Goal: Find contact information: Find contact information

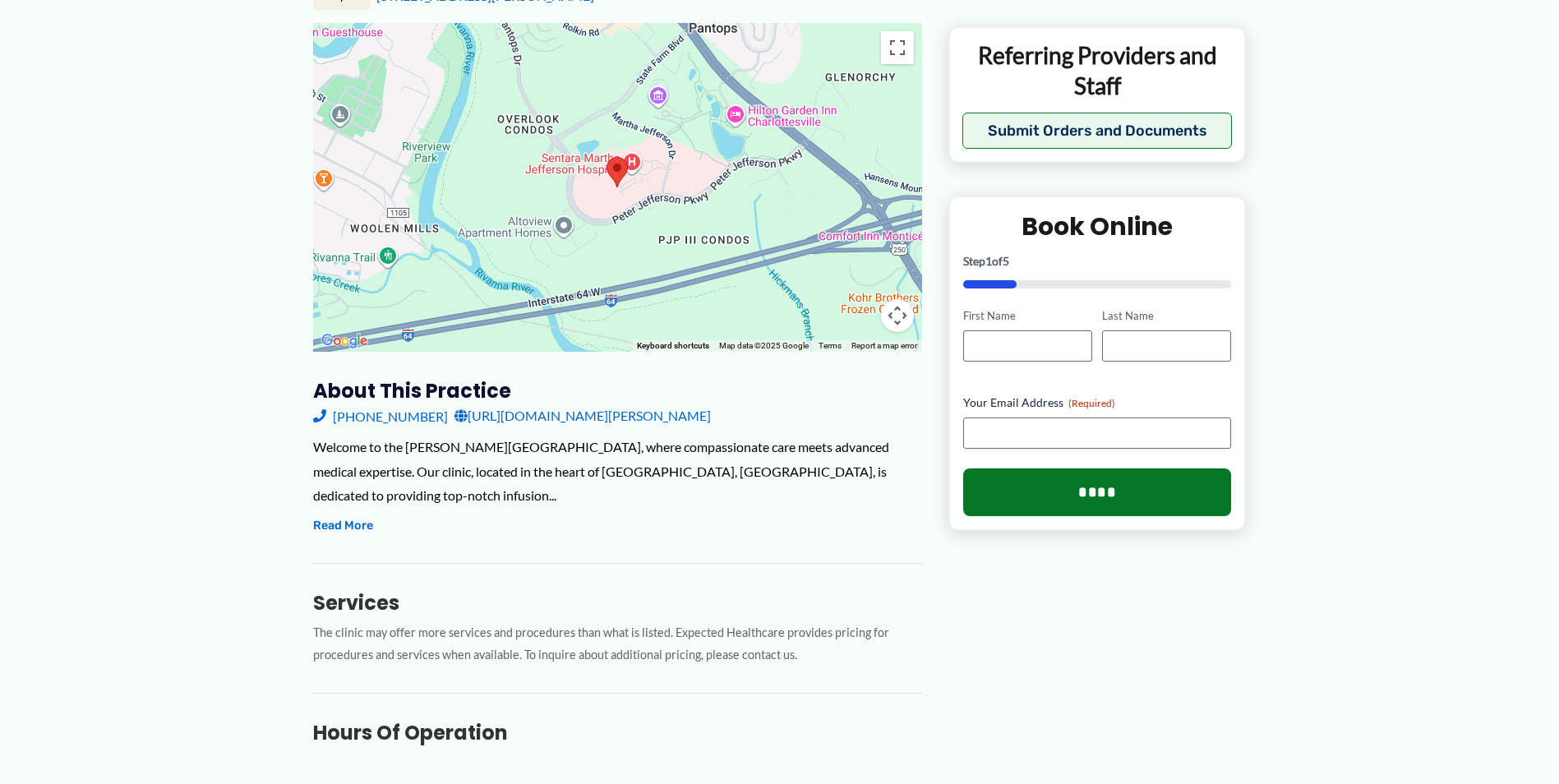
scroll to position [246, 0]
click at [335, 515] on button "Read More" at bounding box center [343, 525] width 60 height 20
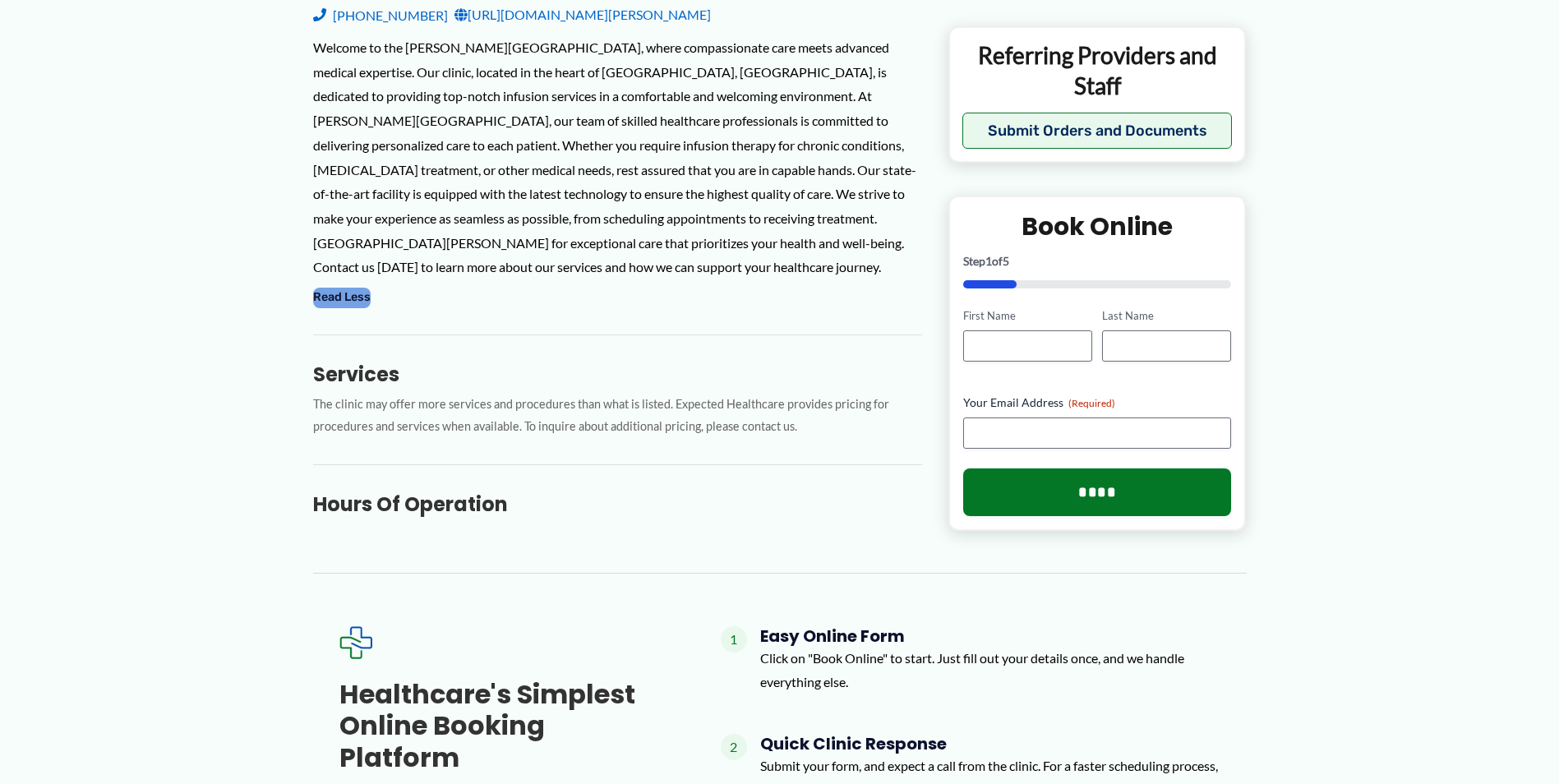
scroll to position [739, 0]
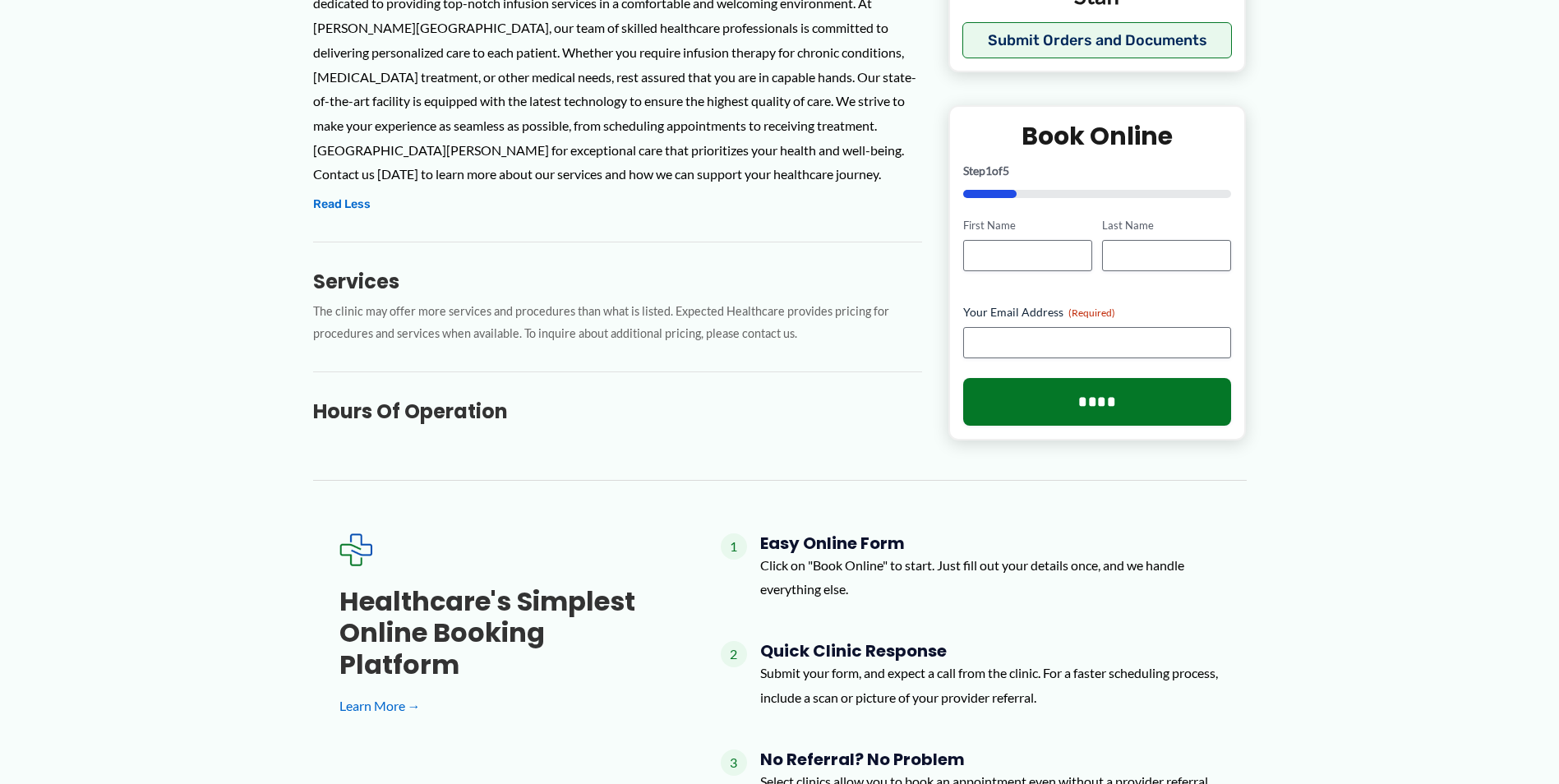
click at [386, 399] on h3 "Hours of Operation" at bounding box center [618, 412] width 609 height 26
click at [379, 399] on h3 "Hours of Operation" at bounding box center [618, 412] width 609 height 26
drag, startPoint x: 379, startPoint y: 392, endPoint x: 262, endPoint y: 405, distance: 117.7
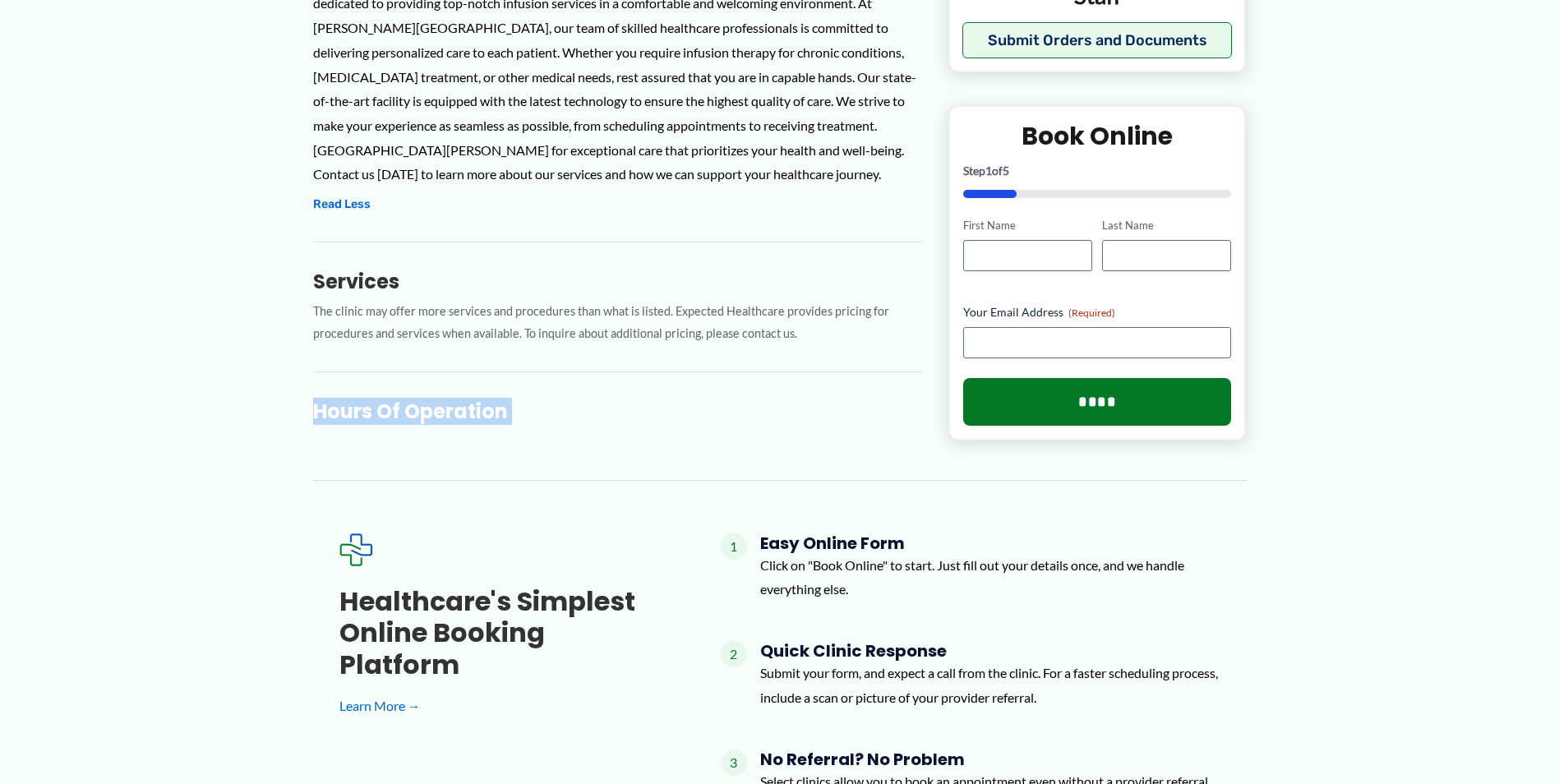
click at [263, 406] on div "← Back to Map [PERSON_NAME][GEOGRAPHIC_DATA]: Infusion Center ★ ★ ★ ★ ★ 0.0 (0)…" at bounding box center [780, 269] width 1559 height 1811
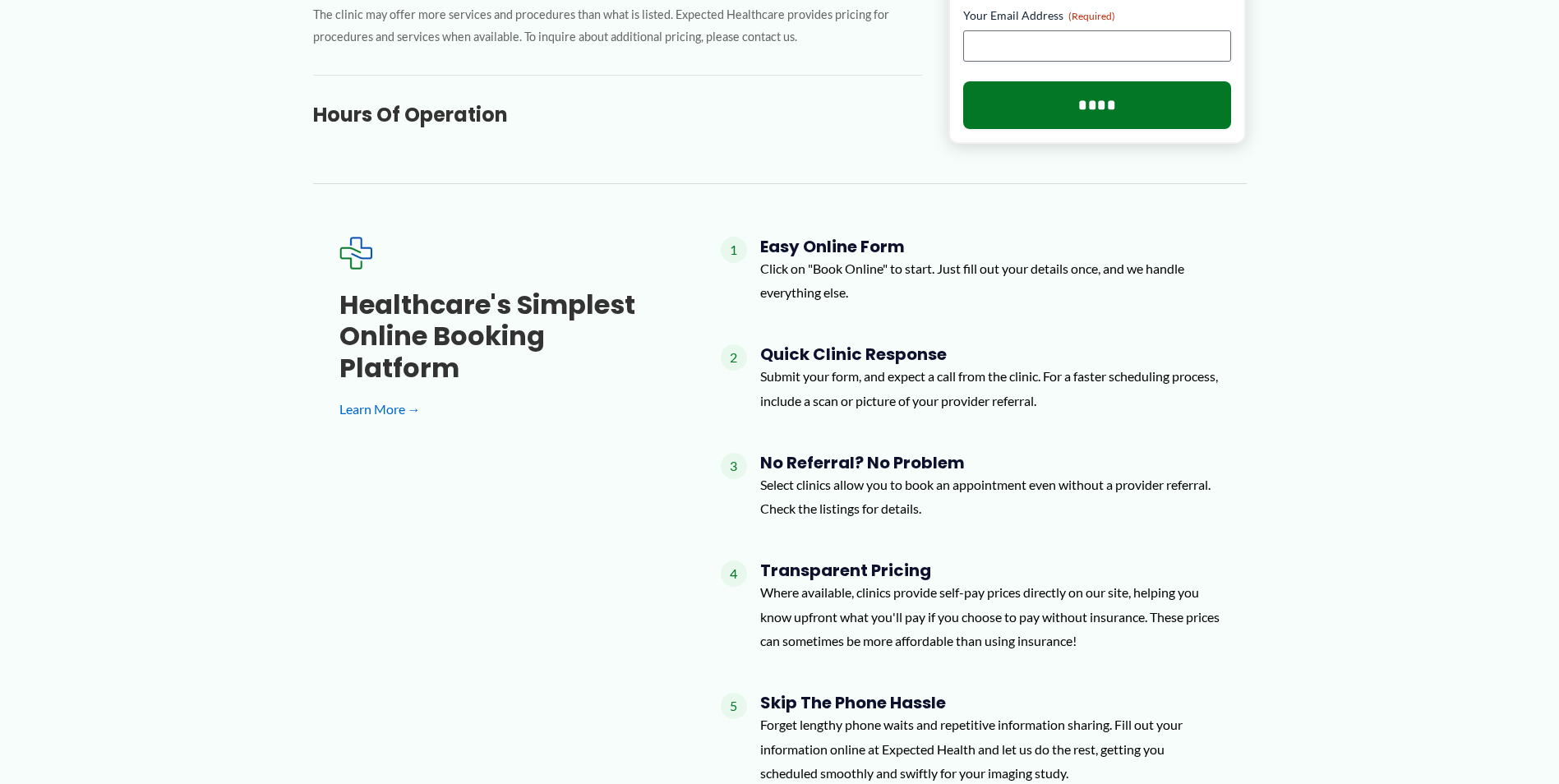
scroll to position [543, 0]
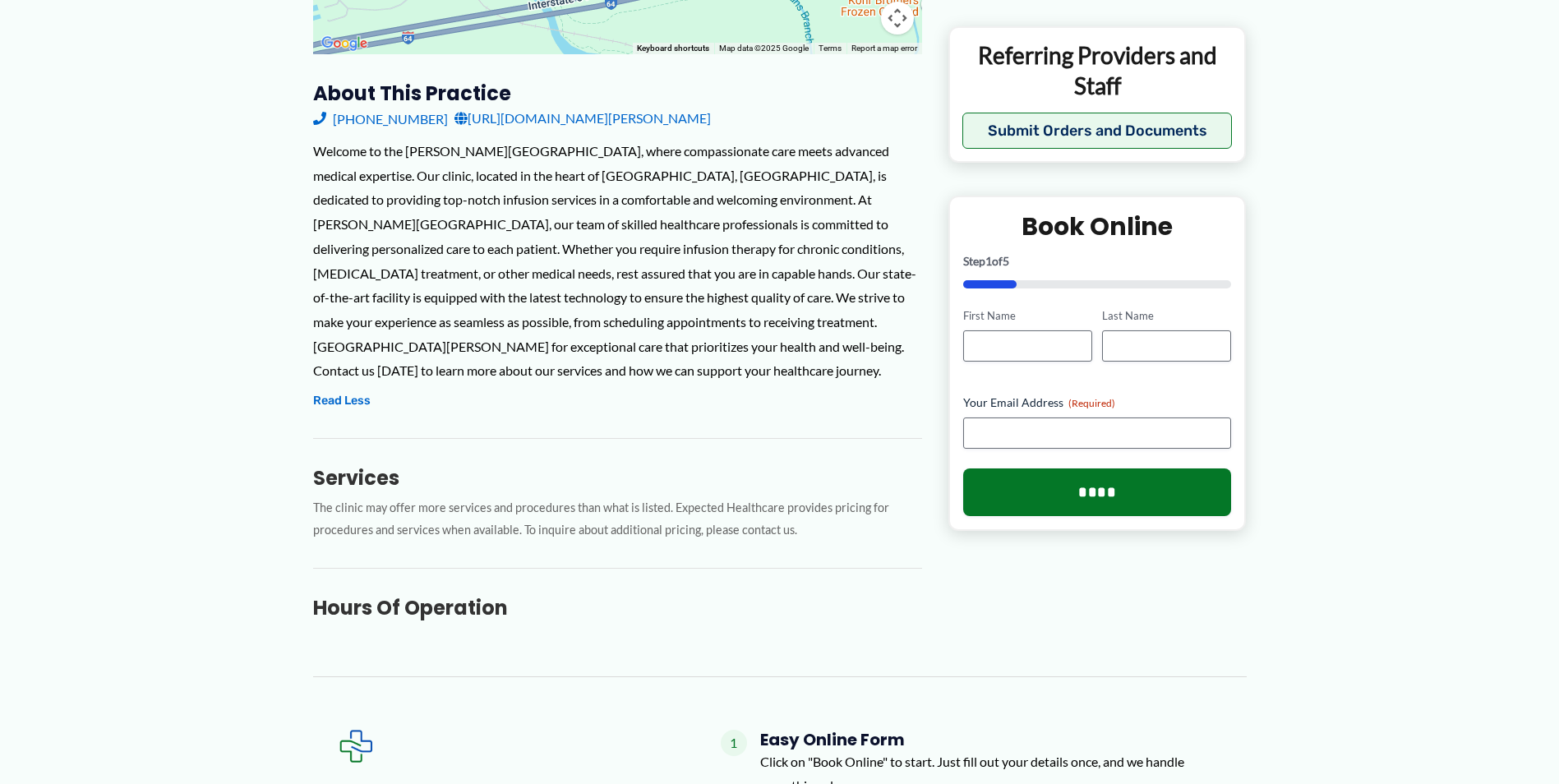
click at [711, 106] on link "[URL][DOMAIN_NAME][PERSON_NAME]" at bounding box center [583, 118] width 256 height 25
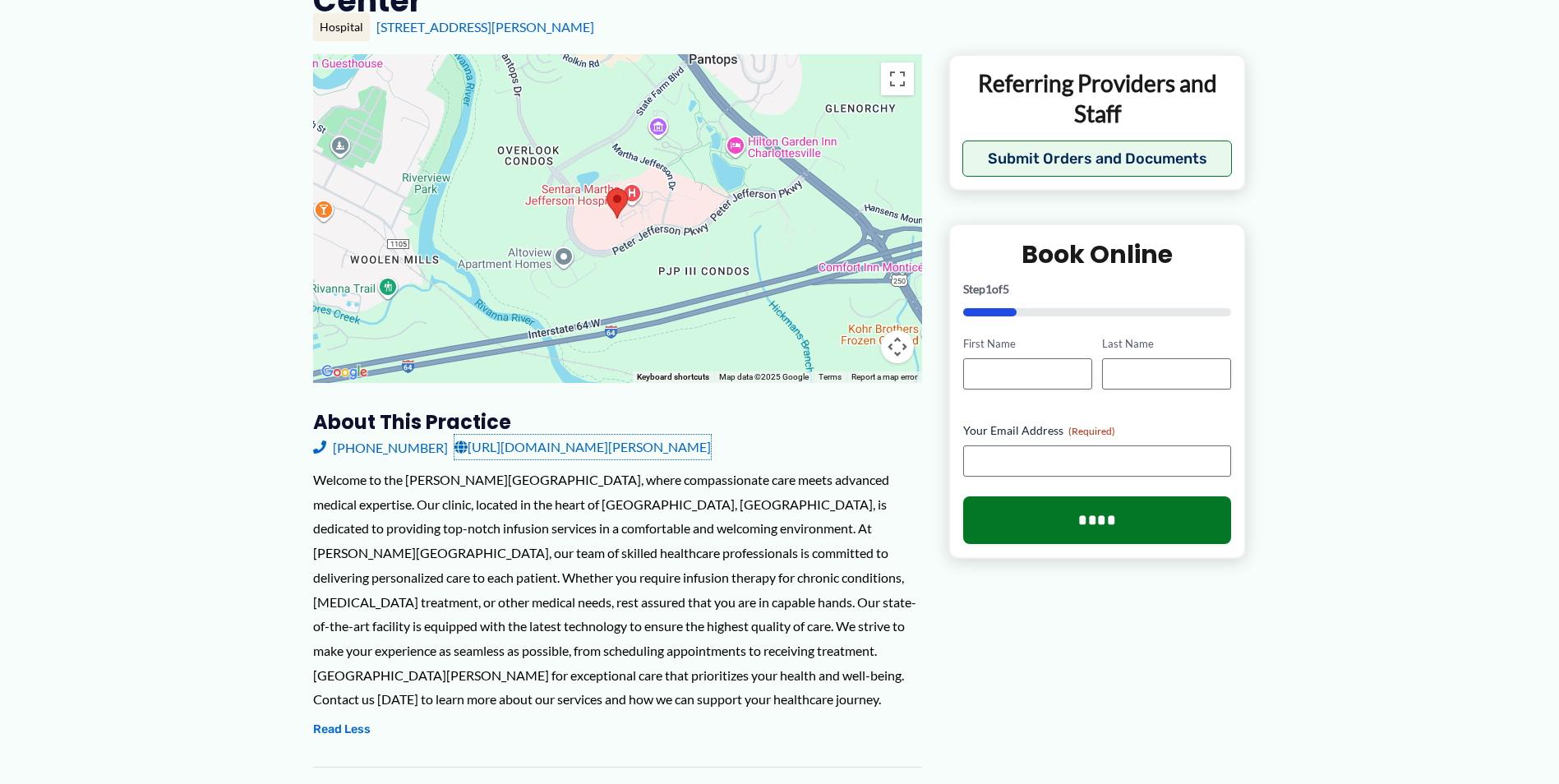
scroll to position [0, 0]
